Goal: Task Accomplishment & Management: Manage account settings

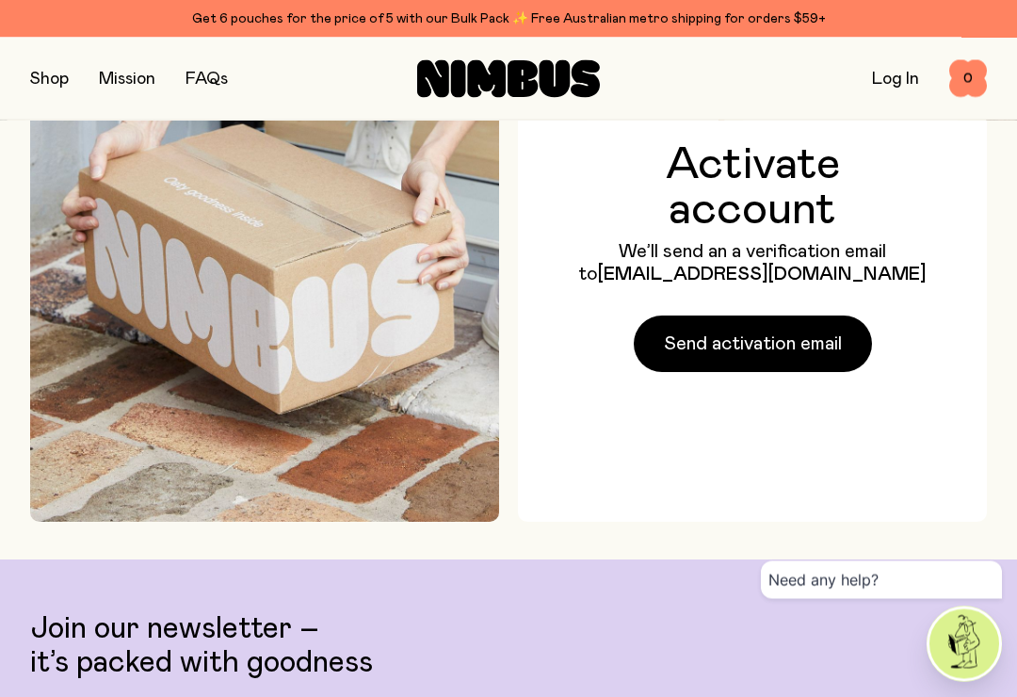
scroll to position [169, 0]
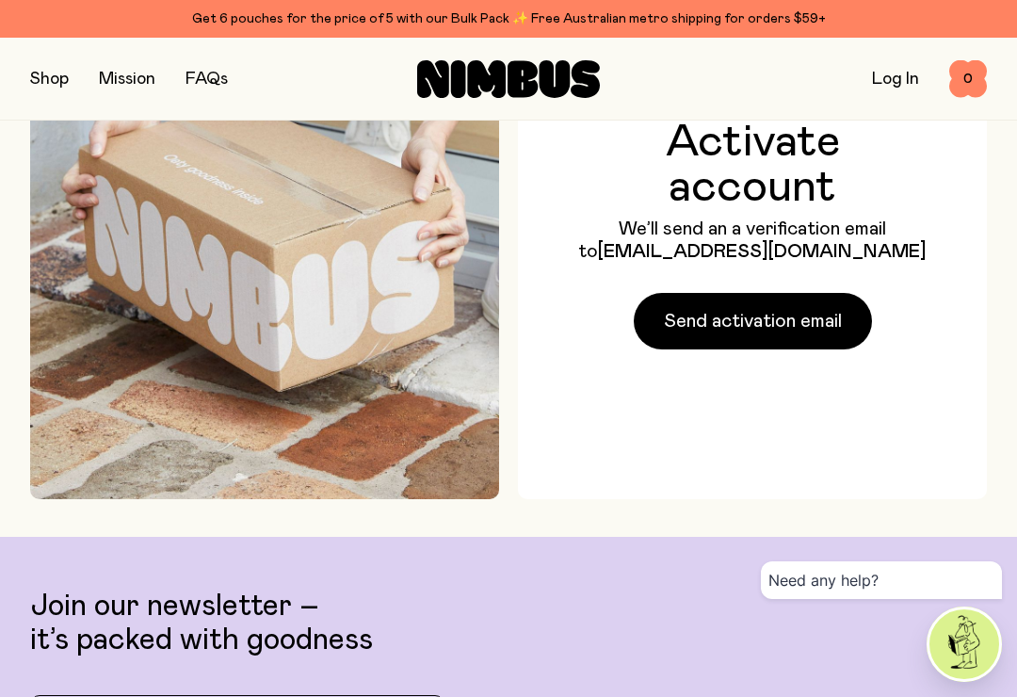
click at [714, 334] on span "Send activation email" at bounding box center [753, 321] width 178 height 26
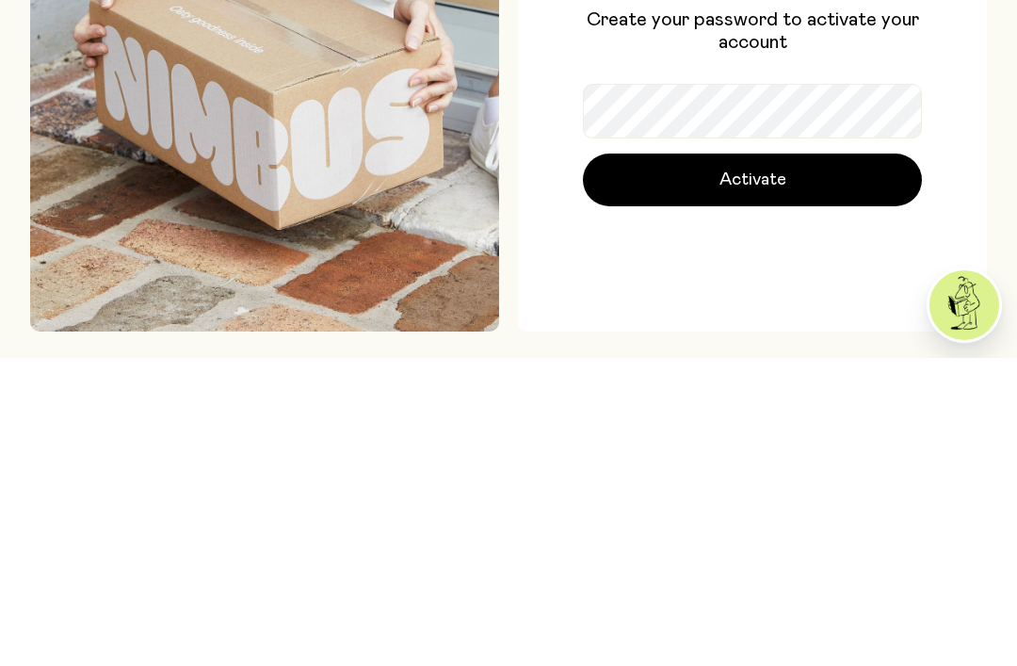
click at [772, 474] on span "Activate" at bounding box center [752, 487] width 67 height 26
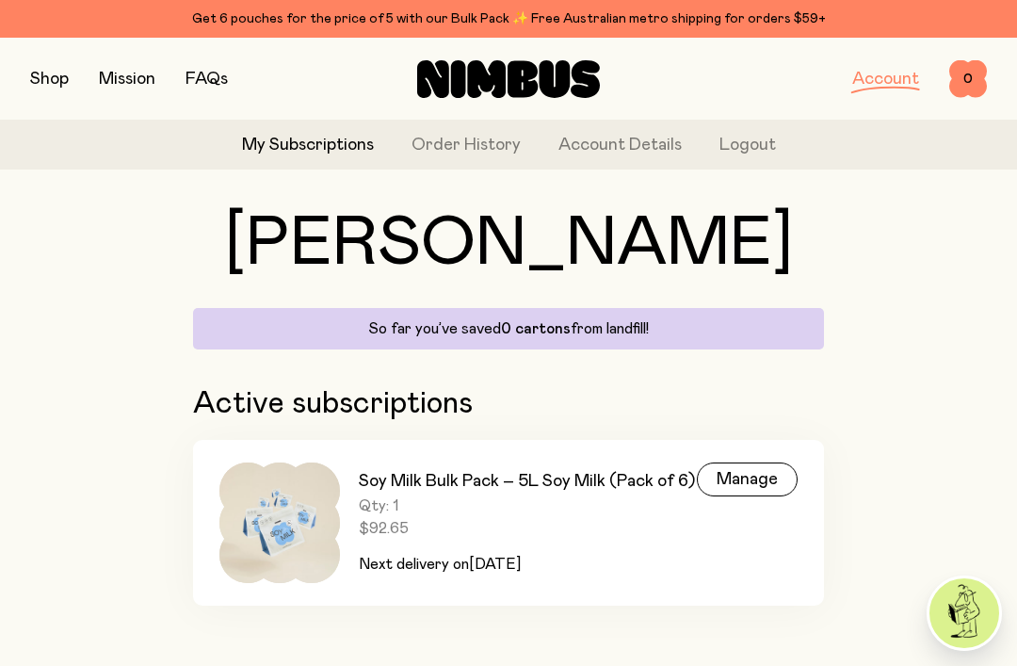
scroll to position [42, 0]
click at [464, 135] on link "Order History" at bounding box center [465, 145] width 109 height 25
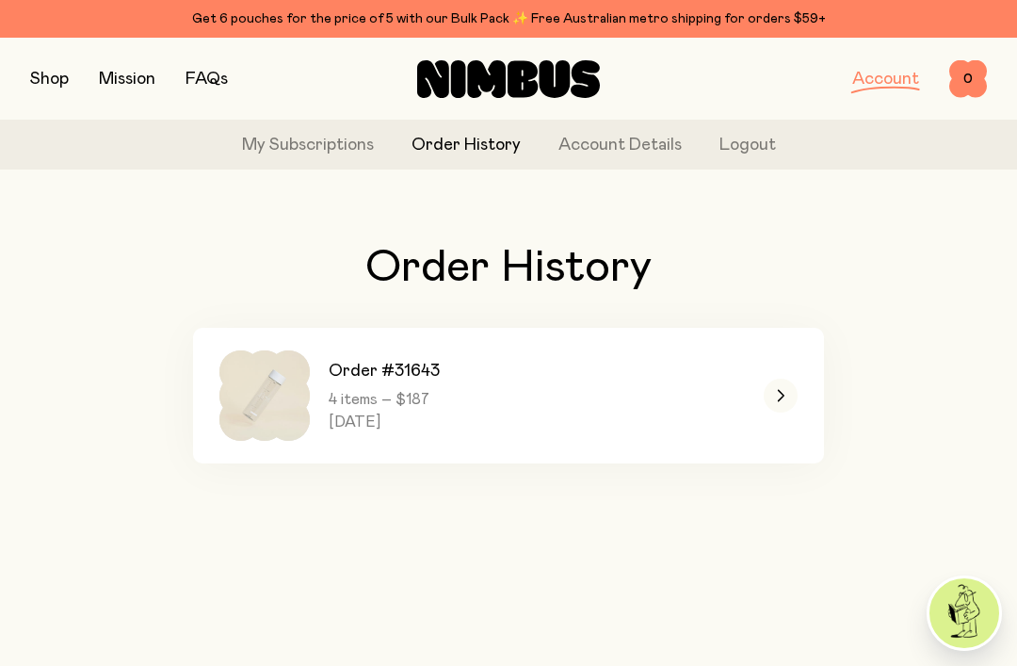
click at [614, 141] on link "Account Details" at bounding box center [619, 145] width 123 height 25
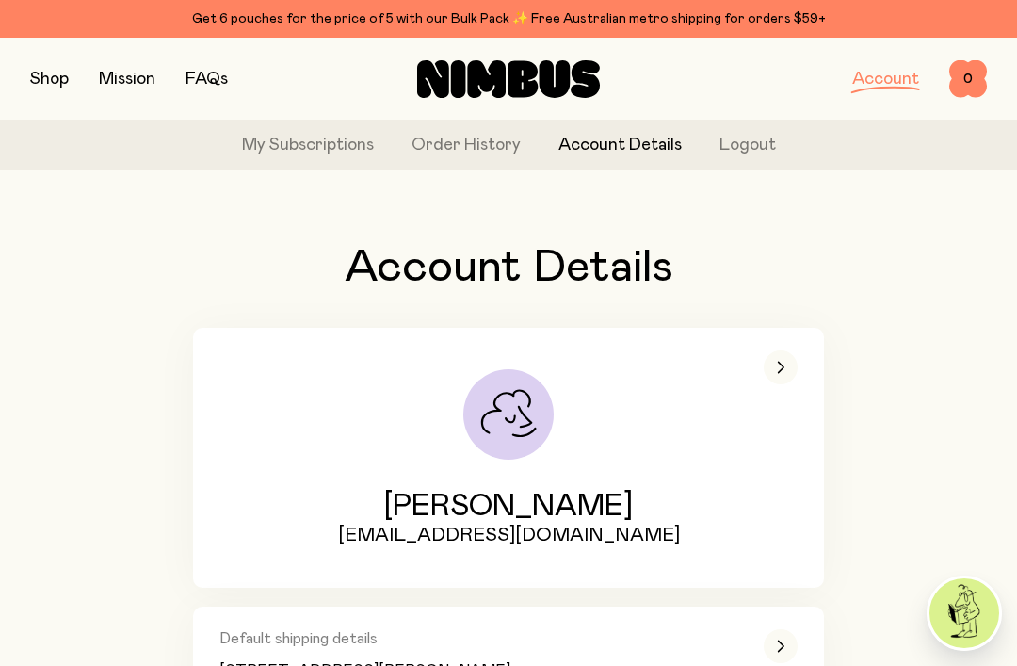
click at [297, 137] on link "My Subscriptions" at bounding box center [308, 145] width 132 height 25
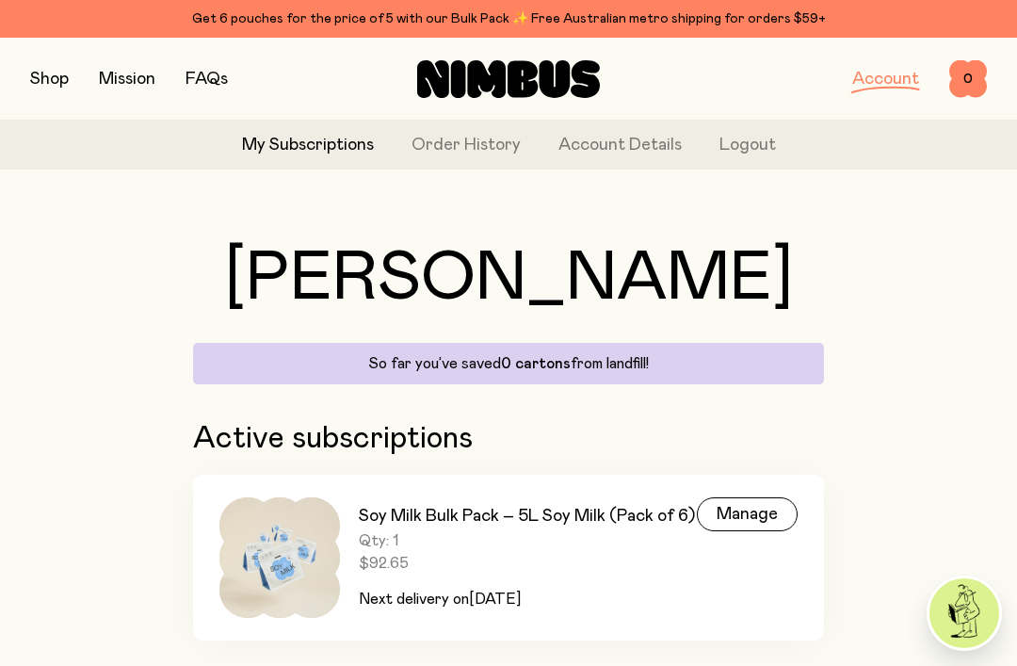
click at [887, 76] on link "Account" at bounding box center [885, 79] width 67 height 17
click at [970, 72] on span "0" at bounding box center [968, 79] width 38 height 38
